Goal: Information Seeking & Learning: Learn about a topic

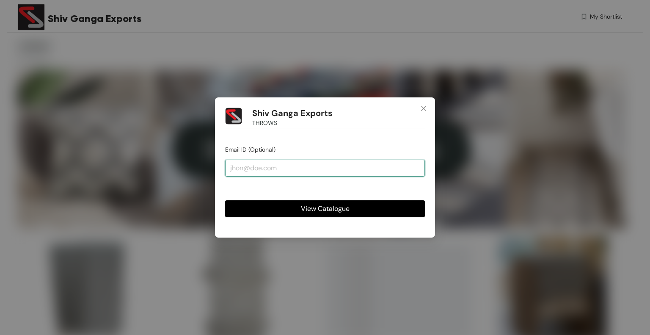
click at [271, 166] on input "email" at bounding box center [325, 168] width 200 height 17
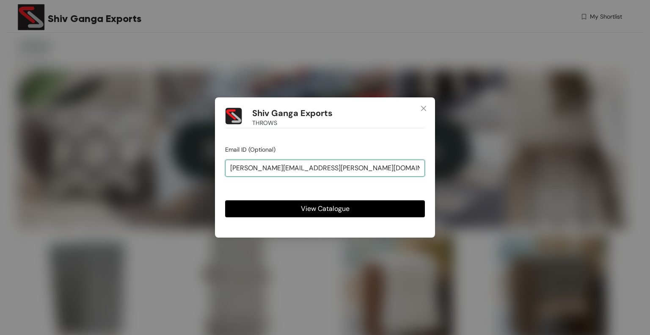
type input "[PERSON_NAME][EMAIL_ADDRESS][PERSON_NAME][DOMAIN_NAME]"
click at [325, 210] on span "View Catalogue" at bounding box center [325, 208] width 49 height 11
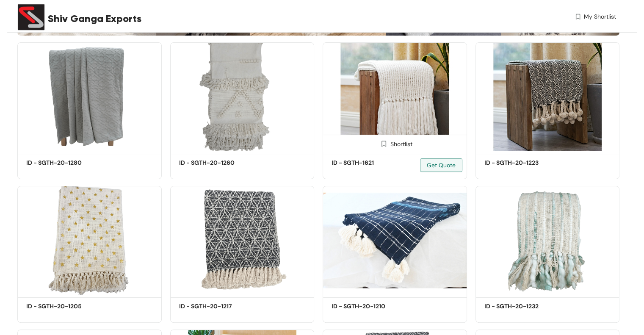
scroll to position [212, 0]
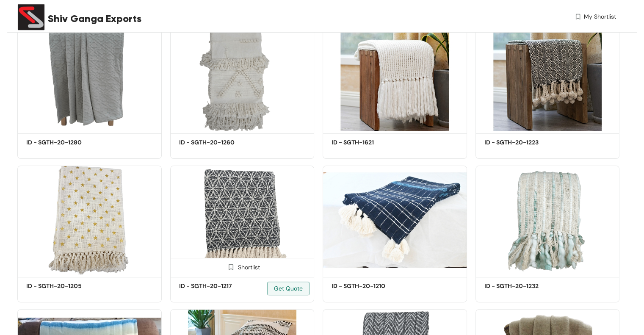
click at [252, 227] on img at bounding box center [242, 220] width 144 height 109
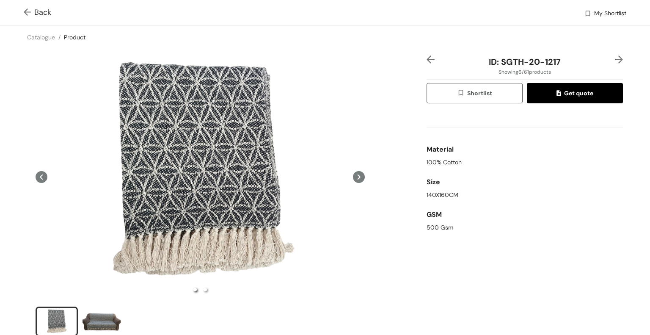
click at [29, 10] on img at bounding box center [29, 12] width 11 height 9
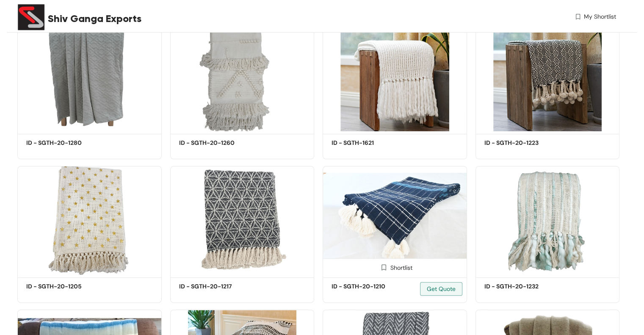
scroll to position [212, 0]
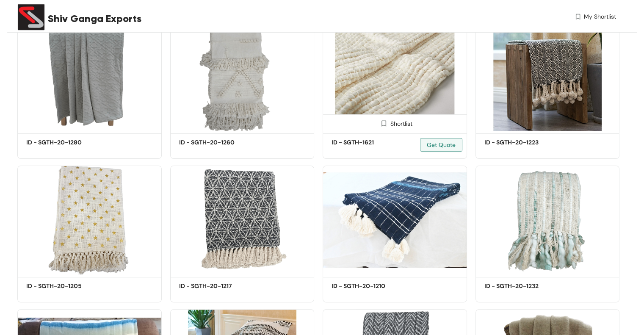
click at [401, 80] on img at bounding box center [395, 76] width 144 height 109
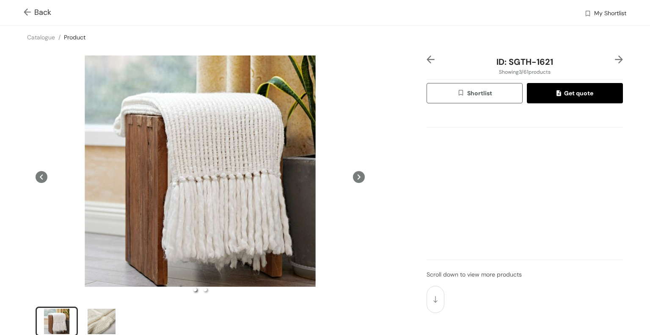
click at [24, 11] on img at bounding box center [29, 12] width 11 height 9
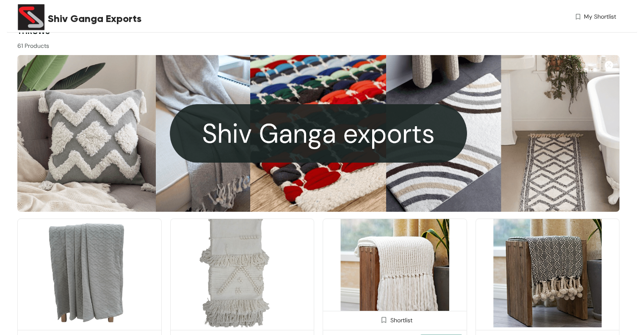
scroll to position [85, 0]
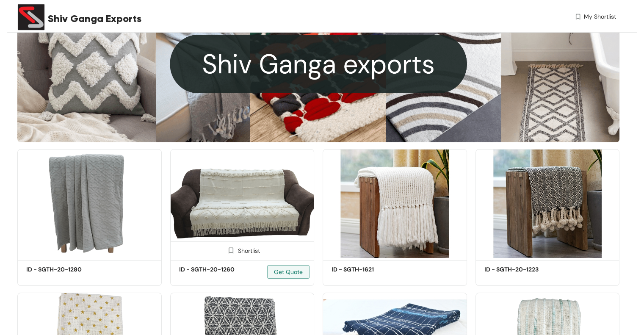
click at [251, 208] on img at bounding box center [242, 203] width 144 height 109
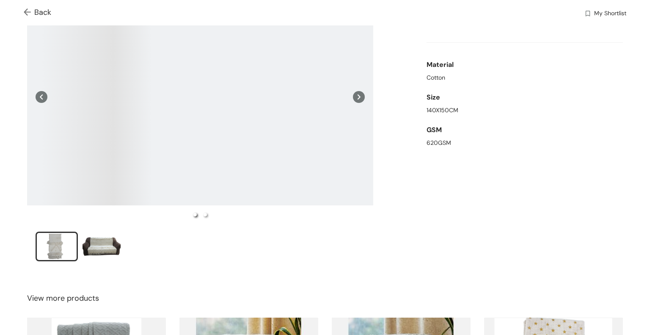
scroll to position [72, 0]
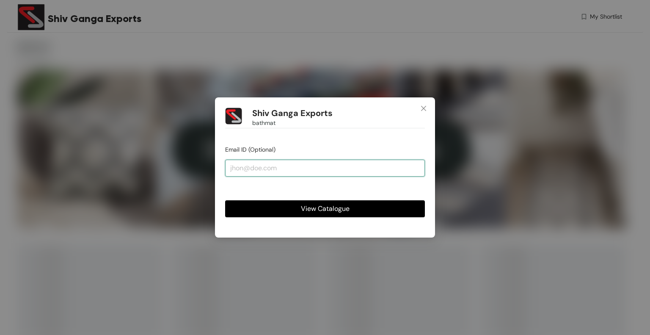
click at [297, 169] on input "email" at bounding box center [325, 168] width 200 height 17
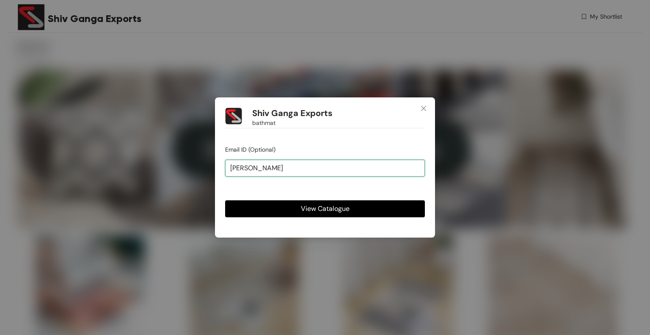
type input "[PERSON_NAME][EMAIL_ADDRESS][PERSON_NAME][DOMAIN_NAME]"
click at [320, 207] on span "View Catalogue" at bounding box center [325, 208] width 49 height 11
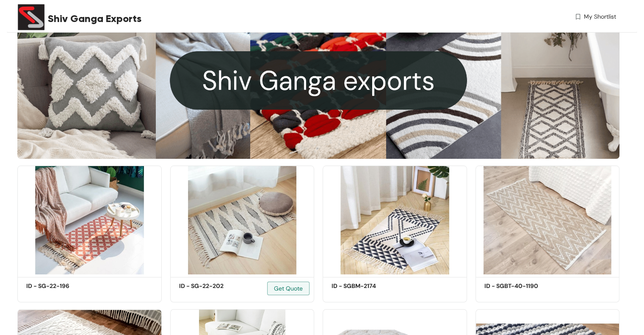
scroll to position [85, 0]
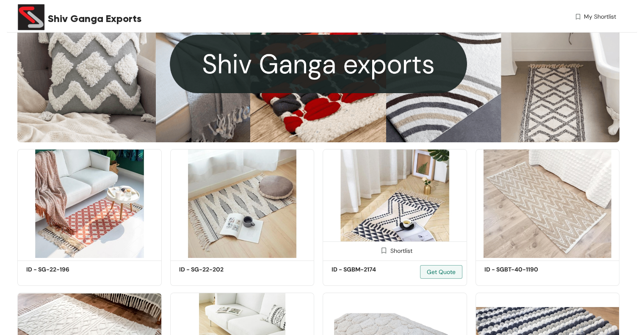
click at [385, 211] on img at bounding box center [395, 203] width 144 height 109
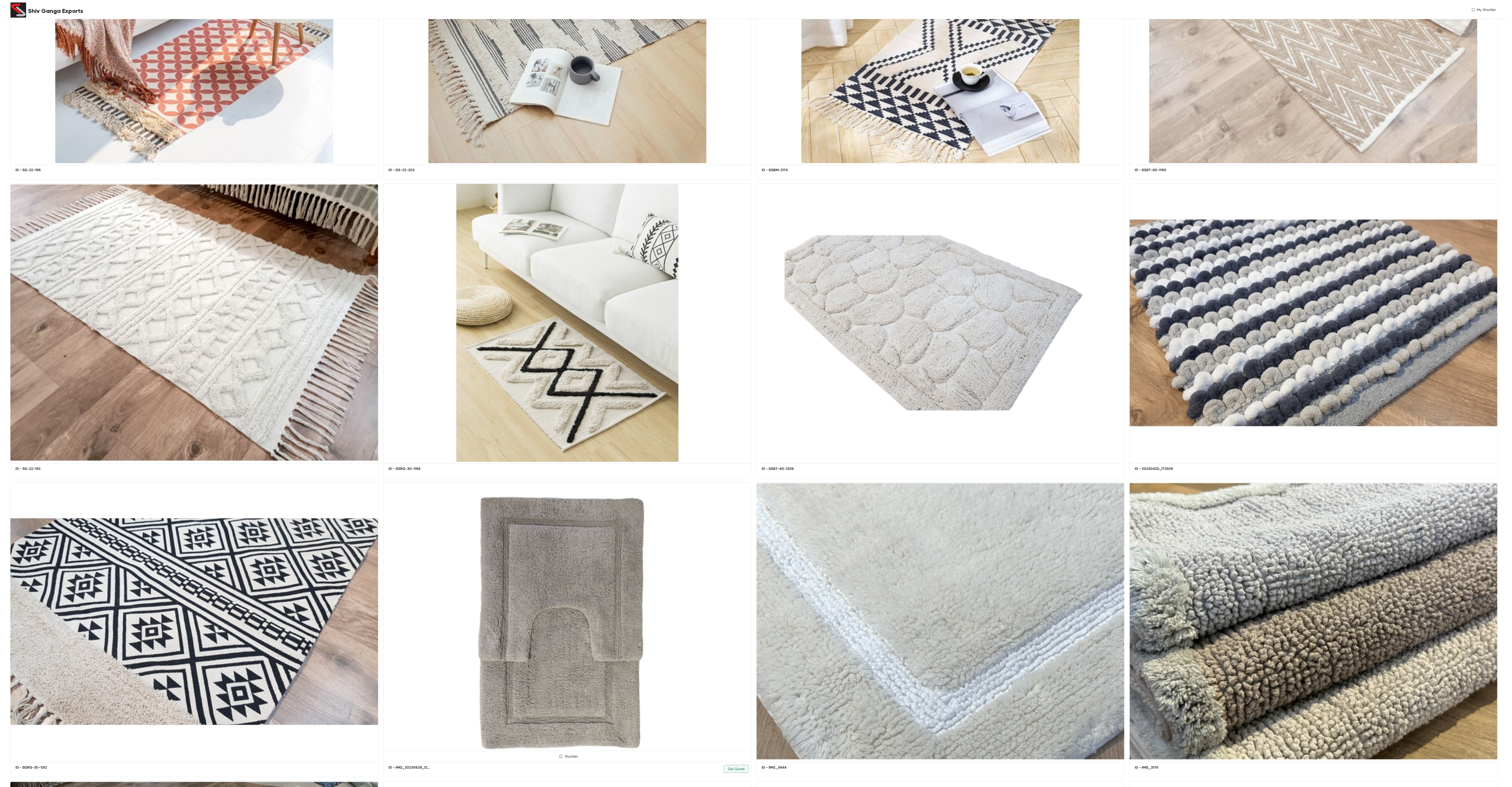
scroll to position [647, 0]
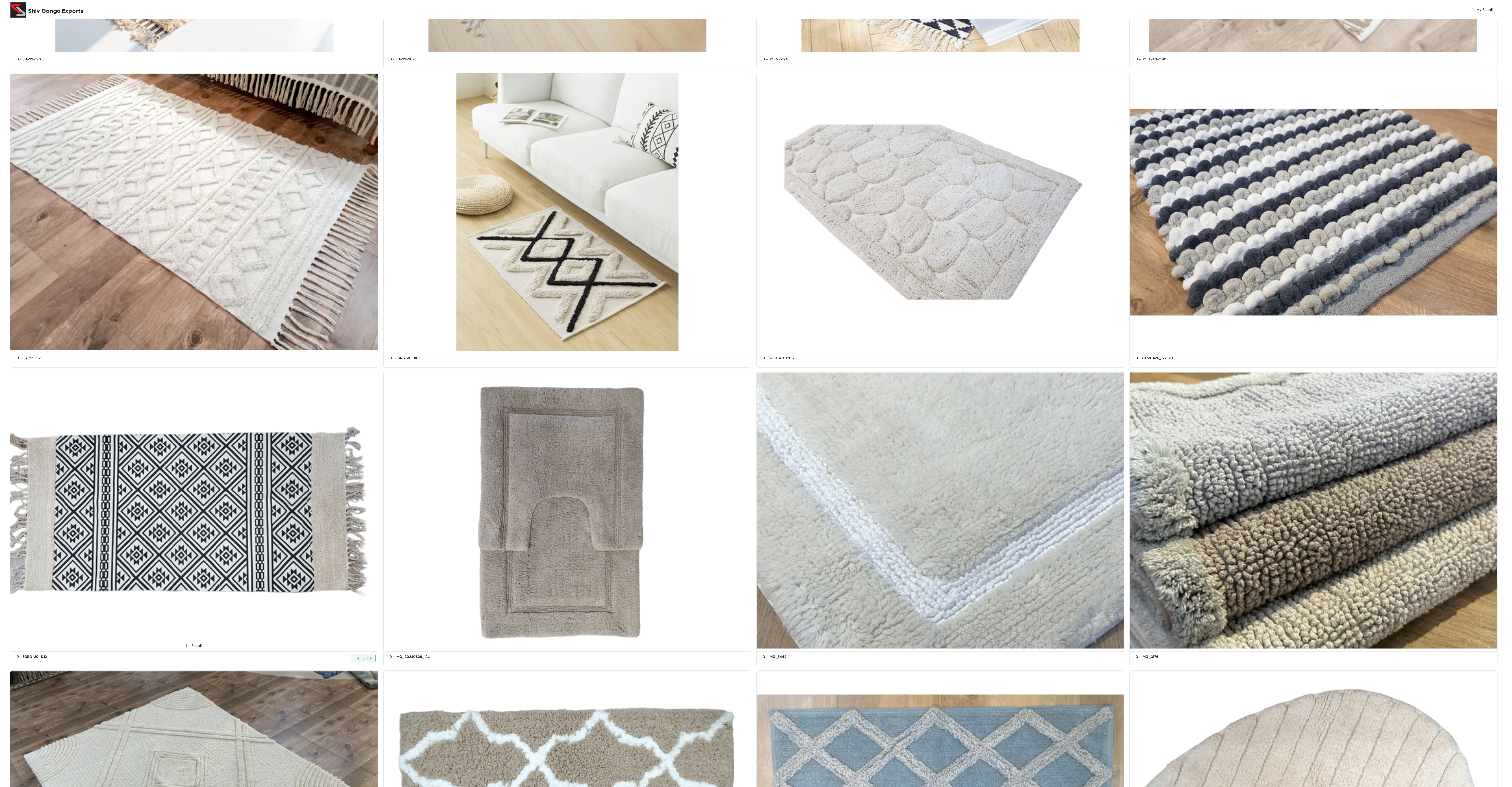
click at [222, 197] on img at bounding box center [194, 511] width 368 height 278
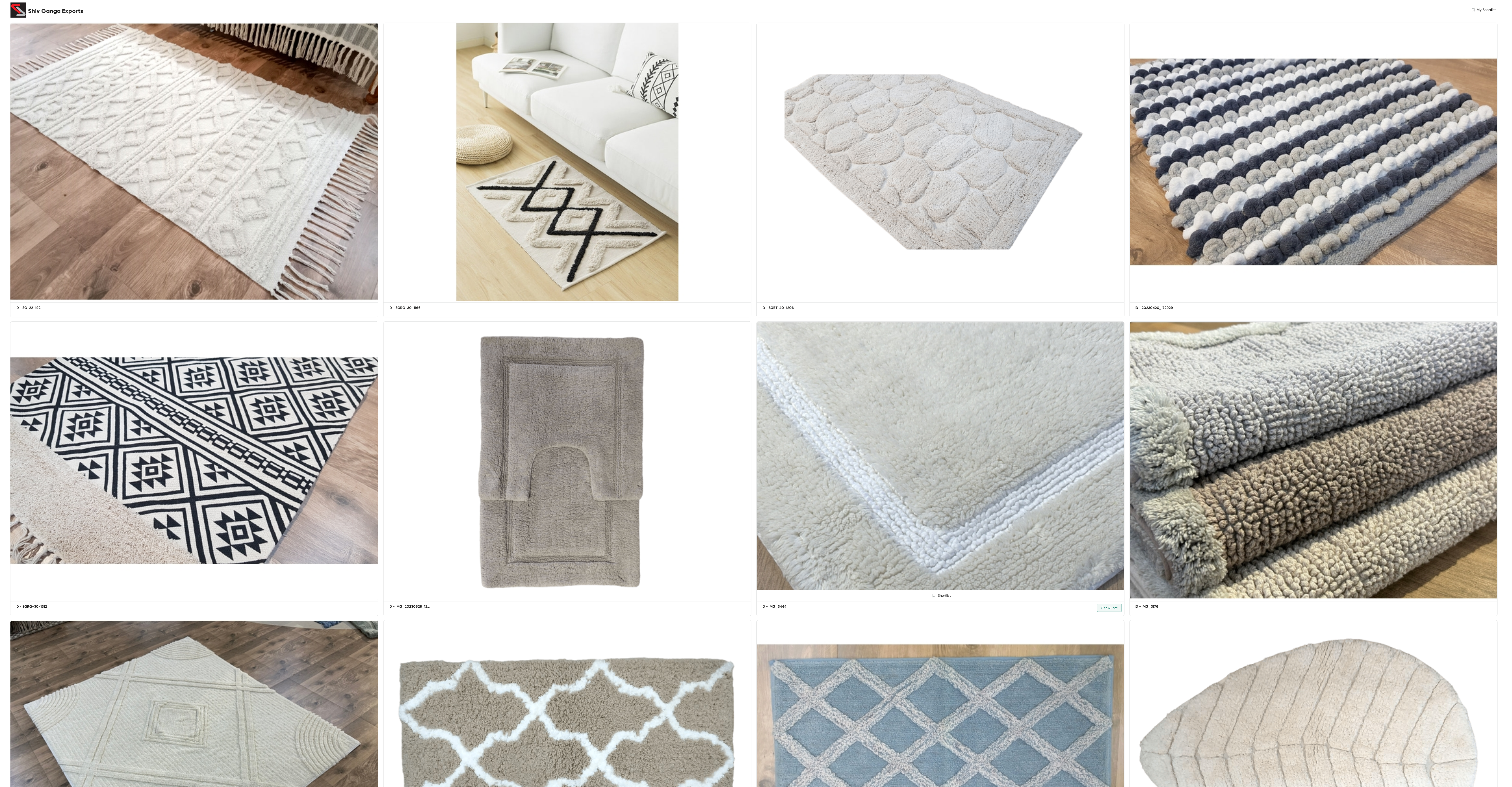
scroll to position [946, 0]
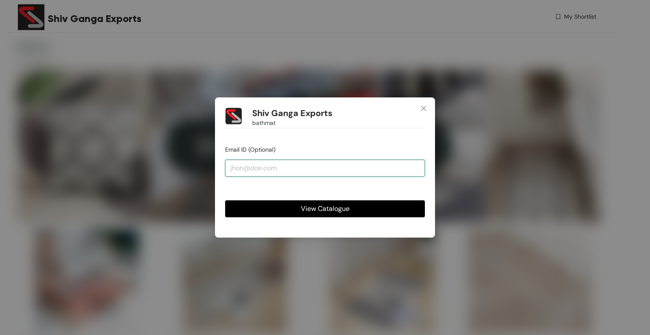
click at [276, 170] on input "email" at bounding box center [325, 168] width 200 height 17
type input "[PERSON_NAME][EMAIL_ADDRESS][PERSON_NAME][DOMAIN_NAME]"
click at [315, 210] on span "View Catalogue" at bounding box center [325, 208] width 49 height 11
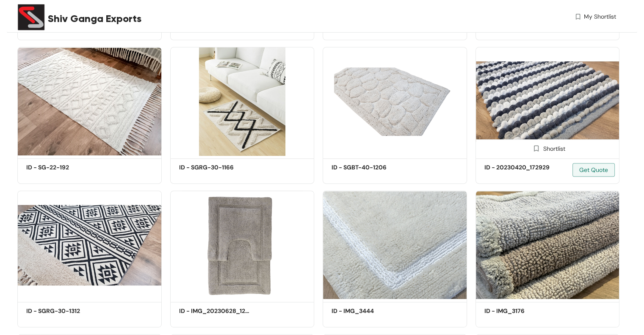
scroll to position [381, 0]
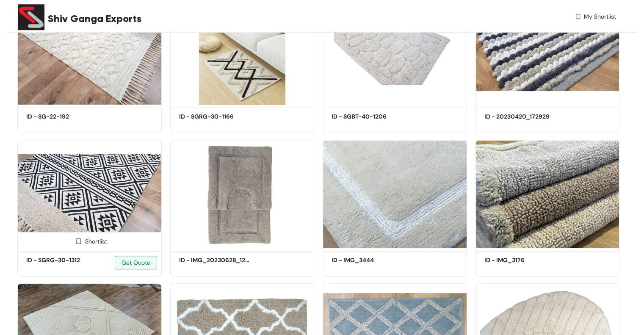
click at [97, 195] on img at bounding box center [89, 194] width 144 height 109
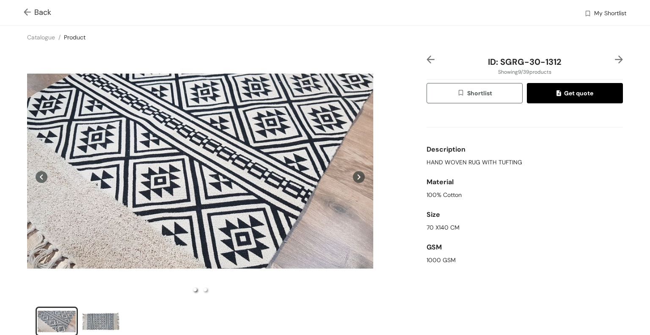
click at [26, 13] on img at bounding box center [29, 12] width 11 height 9
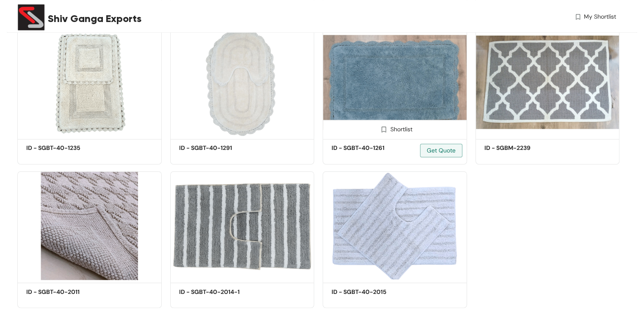
scroll to position [1357, 0]
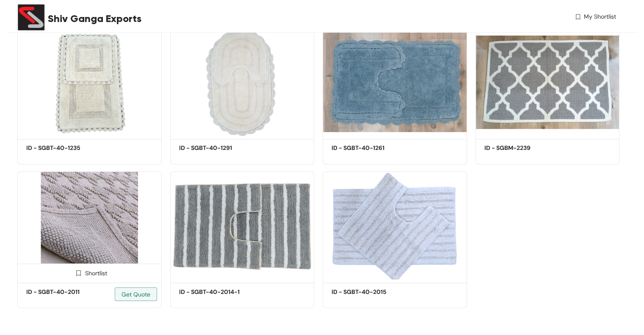
click at [93, 220] on img at bounding box center [89, 225] width 144 height 109
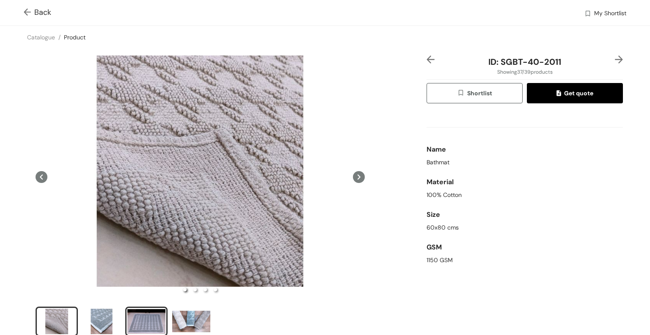
click at [137, 318] on div "slide item 3" at bounding box center [146, 321] width 38 height 25
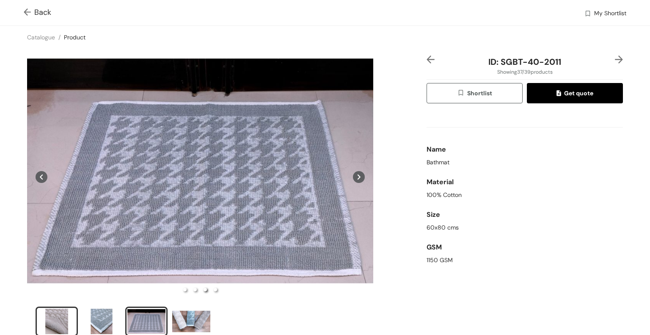
click at [60, 321] on div "slide item 1" at bounding box center [57, 321] width 38 height 25
